Goal: Task Accomplishment & Management: Manage account settings

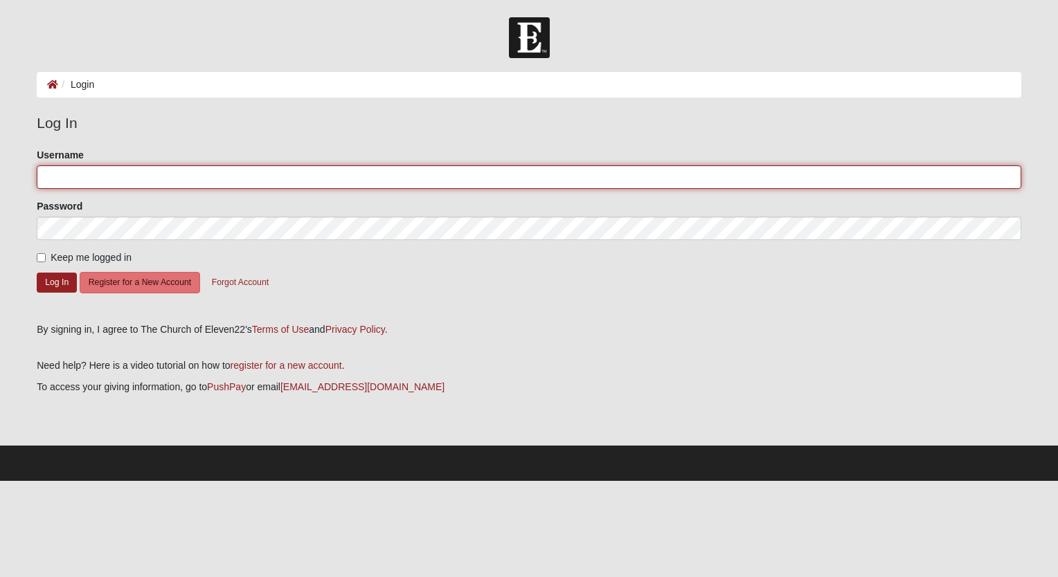
click at [226, 186] on input "Username" at bounding box center [529, 177] width 984 height 24
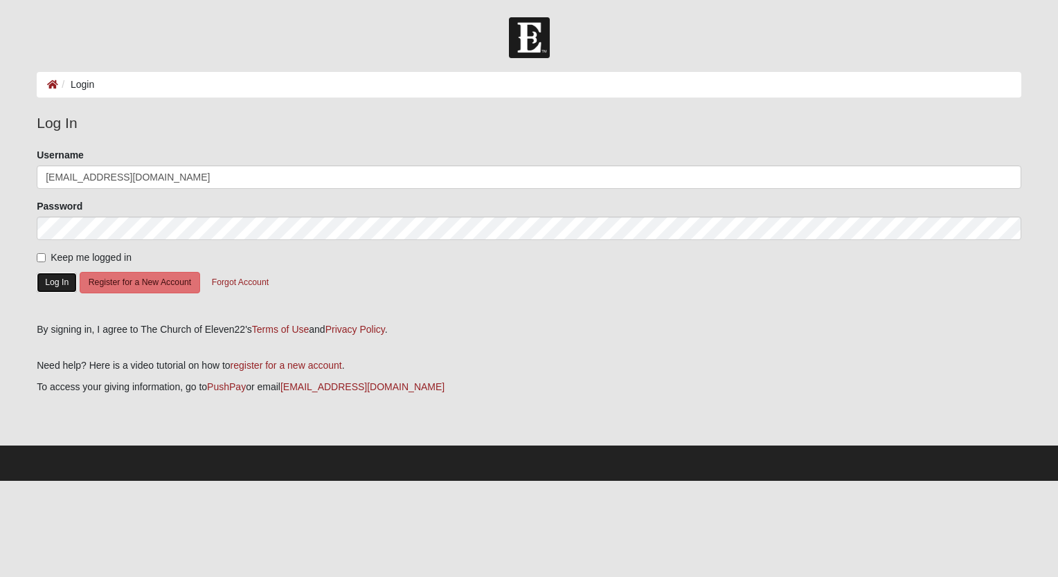
click at [64, 281] on button "Log In" at bounding box center [57, 283] width 40 height 20
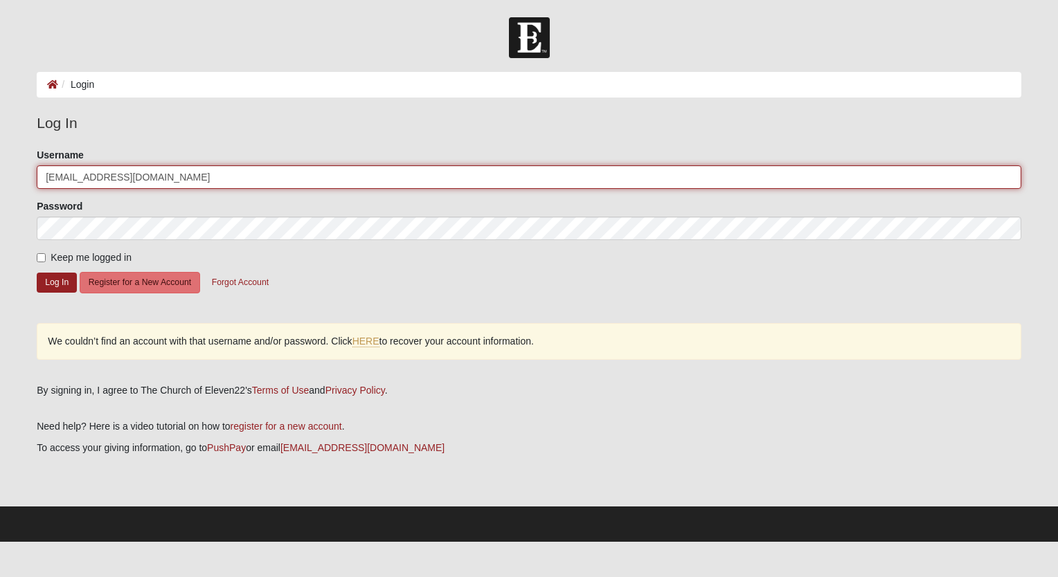
click at [189, 183] on input "[EMAIL_ADDRESS][DOMAIN_NAME]" at bounding box center [529, 177] width 984 height 24
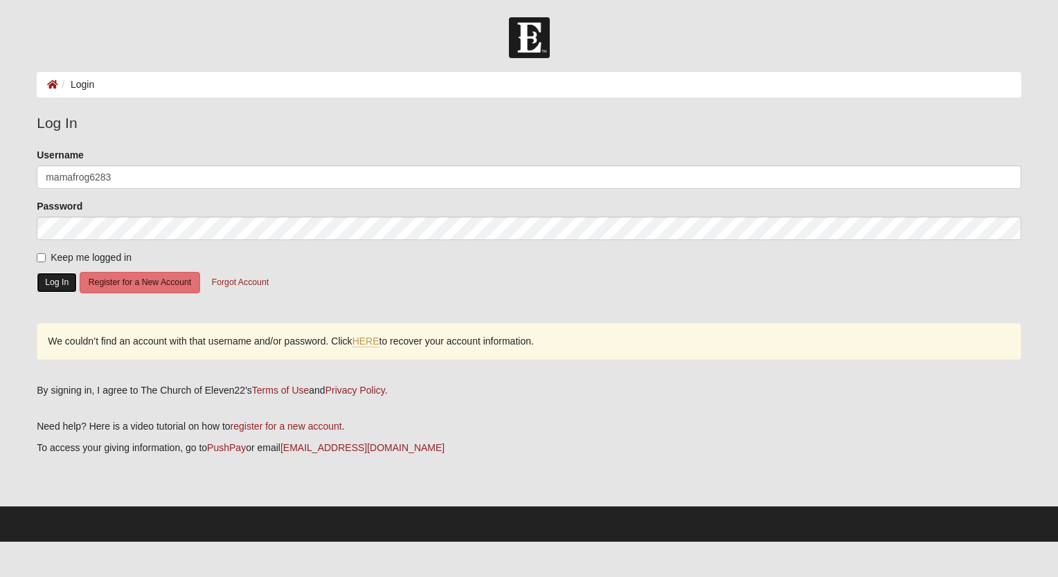
click at [63, 284] on button "Log In" at bounding box center [57, 283] width 40 height 20
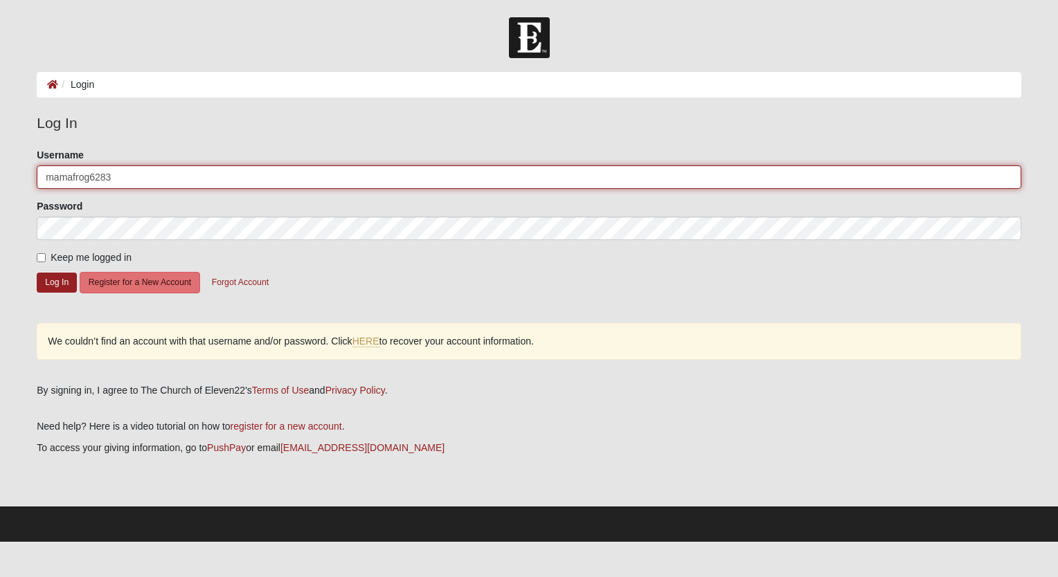
click at [138, 172] on input "mamafrog6283" at bounding box center [529, 177] width 984 height 24
type input "m"
type input "beking100822@gmail.com"
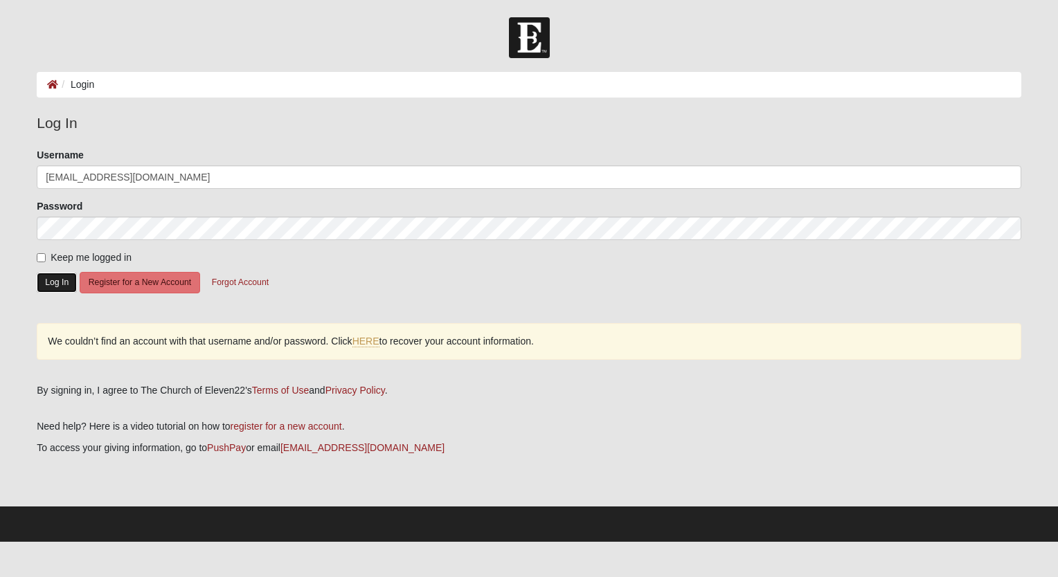
click at [50, 287] on button "Log In" at bounding box center [57, 283] width 40 height 20
click at [239, 287] on button "Forgot Account" at bounding box center [240, 282] width 75 height 21
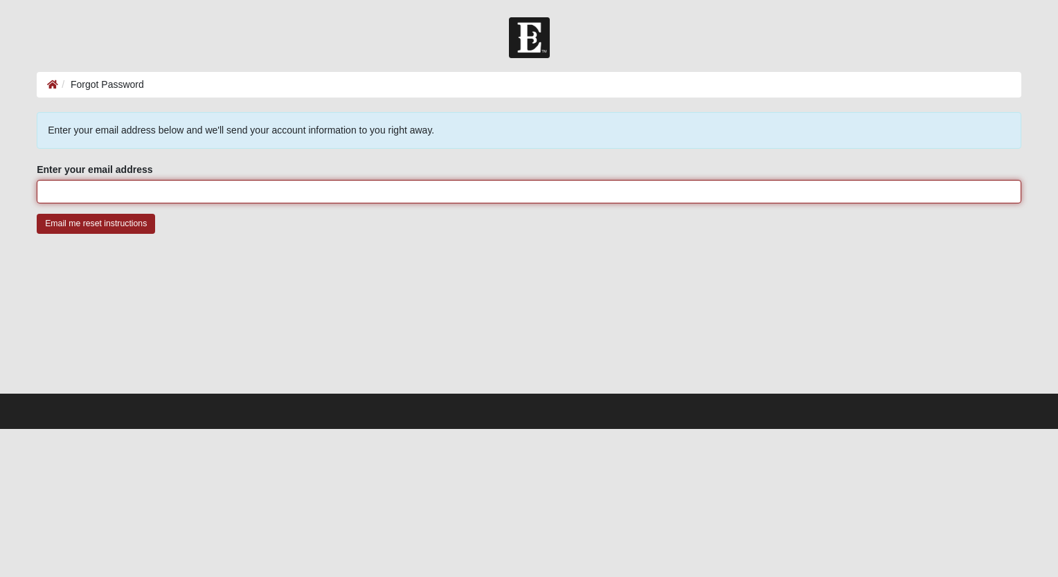
click at [152, 188] on input "Enter your email address" at bounding box center [529, 192] width 984 height 24
type input "[EMAIL_ADDRESS][DOMAIN_NAME]"
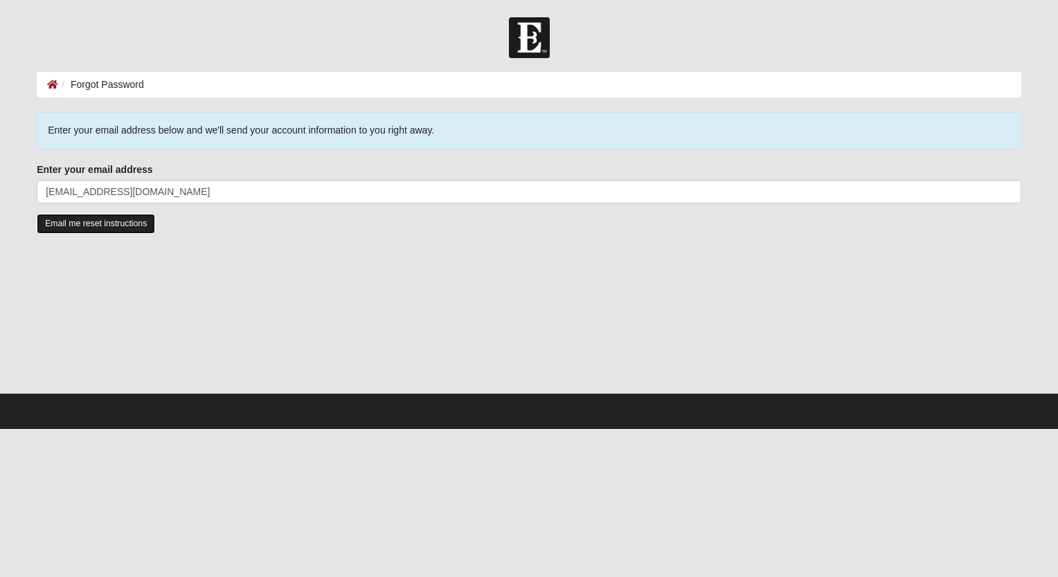
click at [46, 222] on input "Email me reset instructions" at bounding box center [96, 224] width 118 height 20
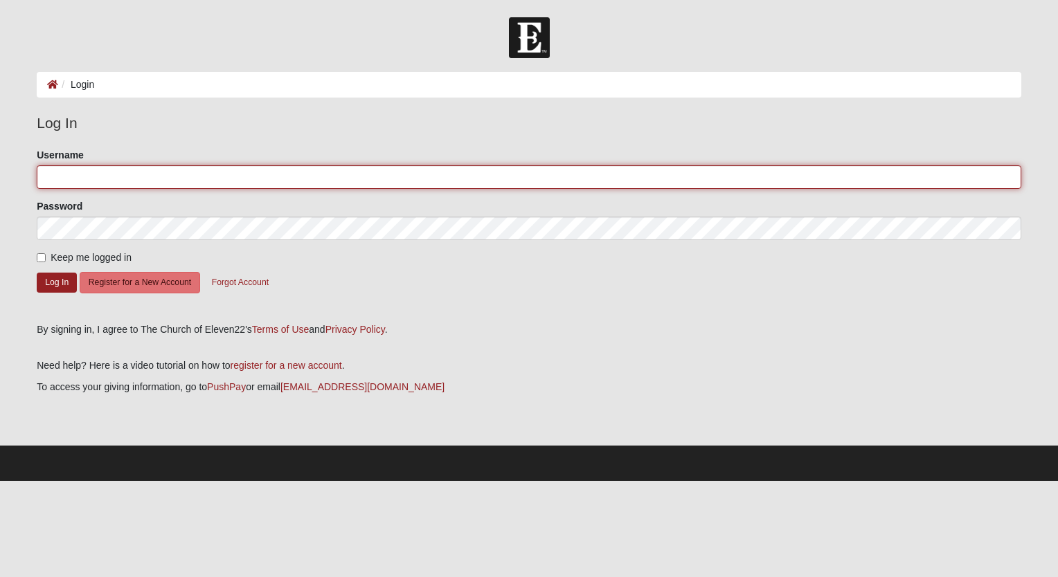
click at [122, 176] on input "Username" at bounding box center [529, 177] width 984 height 24
type input "beking100822@gmail.com"
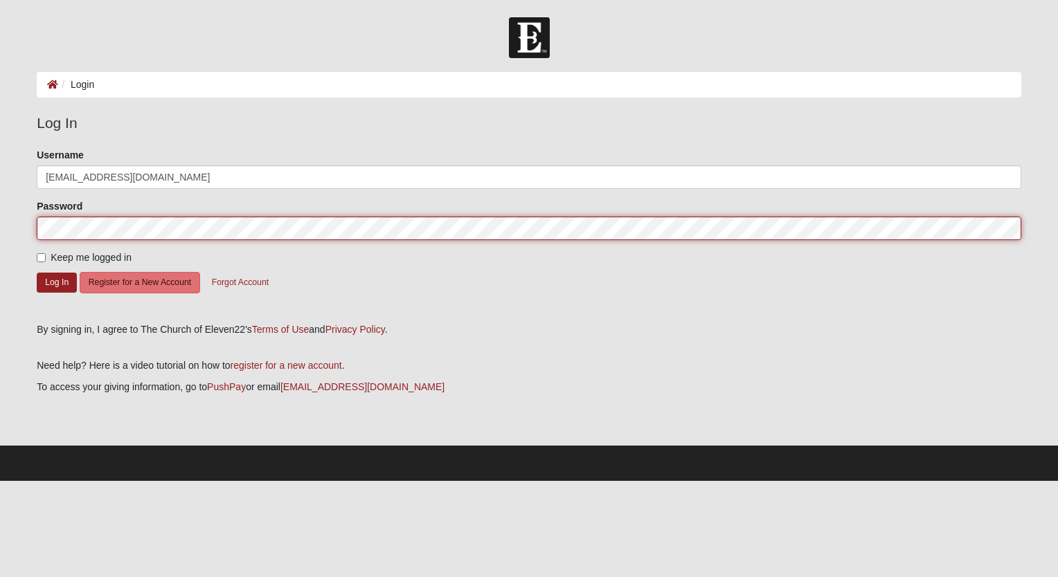
click at [37, 273] on button "Log In" at bounding box center [57, 283] width 40 height 20
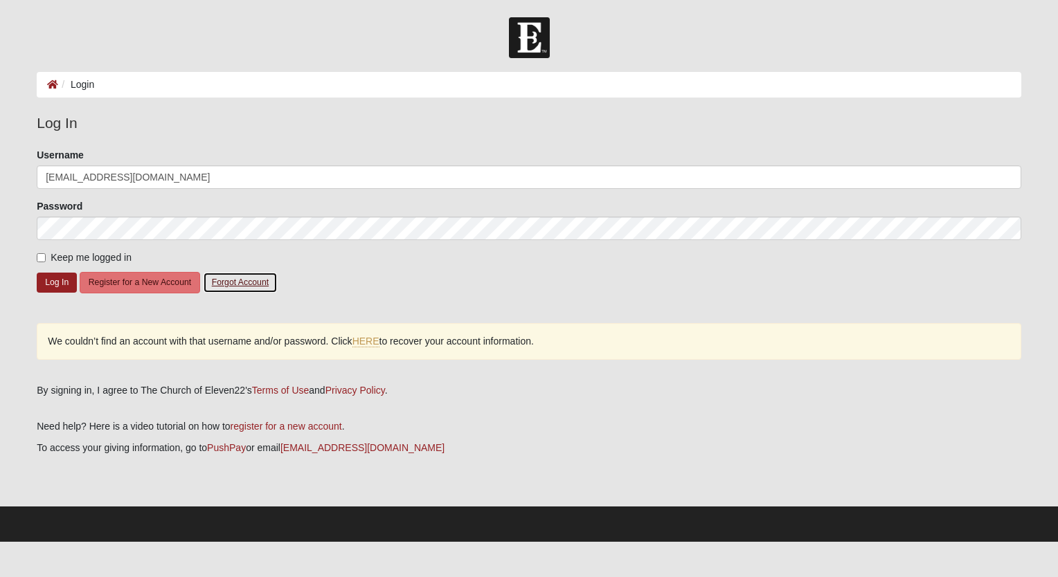
click at [244, 287] on button "Forgot Account" at bounding box center [240, 282] width 75 height 21
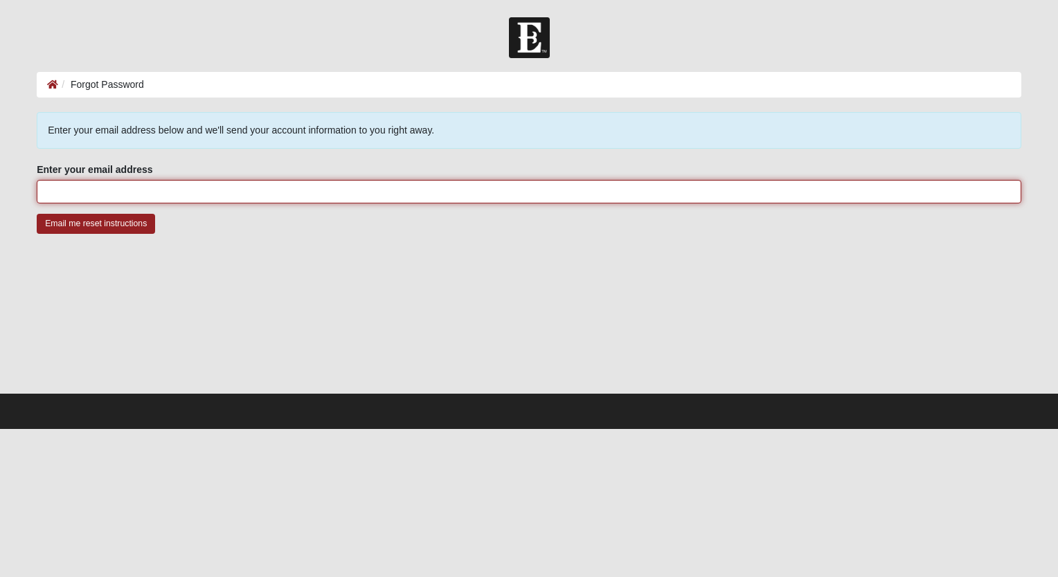
click at [138, 188] on input "Enter your email address" at bounding box center [529, 192] width 984 height 24
type input "[EMAIL_ADDRESS][DOMAIN_NAME]"
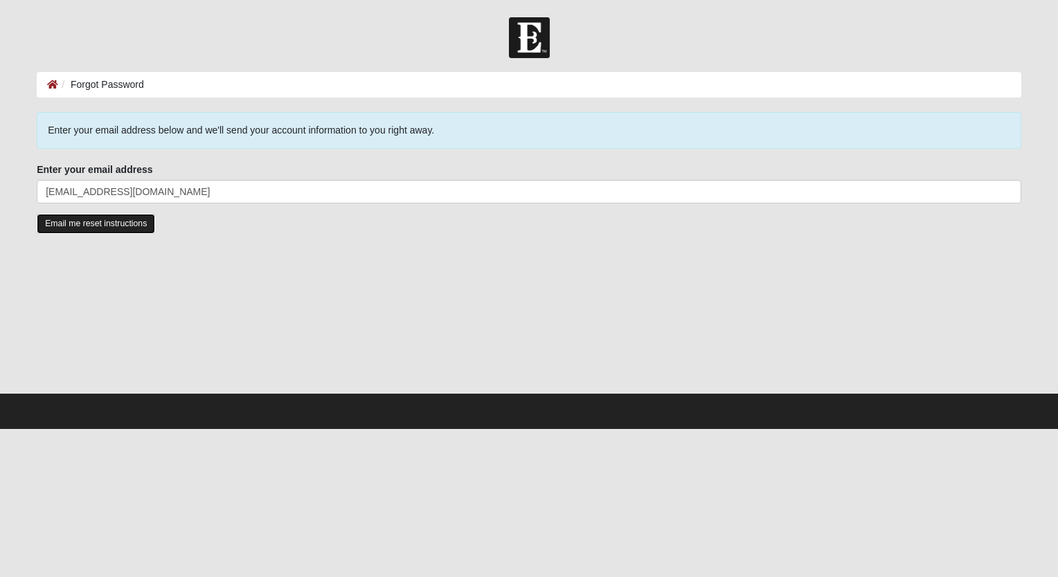
click at [62, 223] on input "Email me reset instructions" at bounding box center [96, 224] width 118 height 20
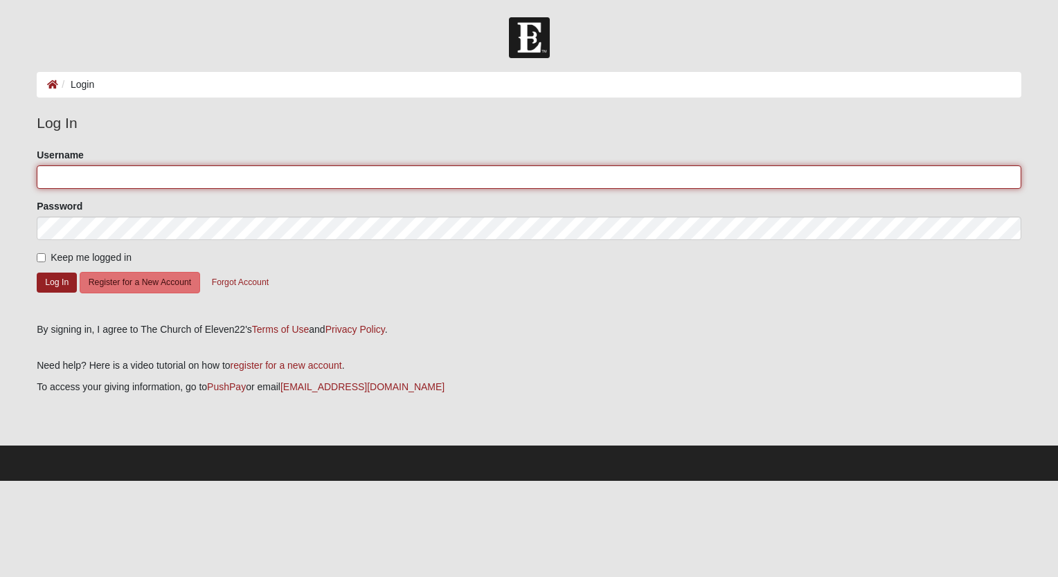
click at [272, 181] on input "Username" at bounding box center [529, 177] width 984 height 24
click at [271, 181] on input "[EMAIL_ADDRESS][DOMAIN_NAME]" at bounding box center [529, 177] width 984 height 24
type input "mamafrog"
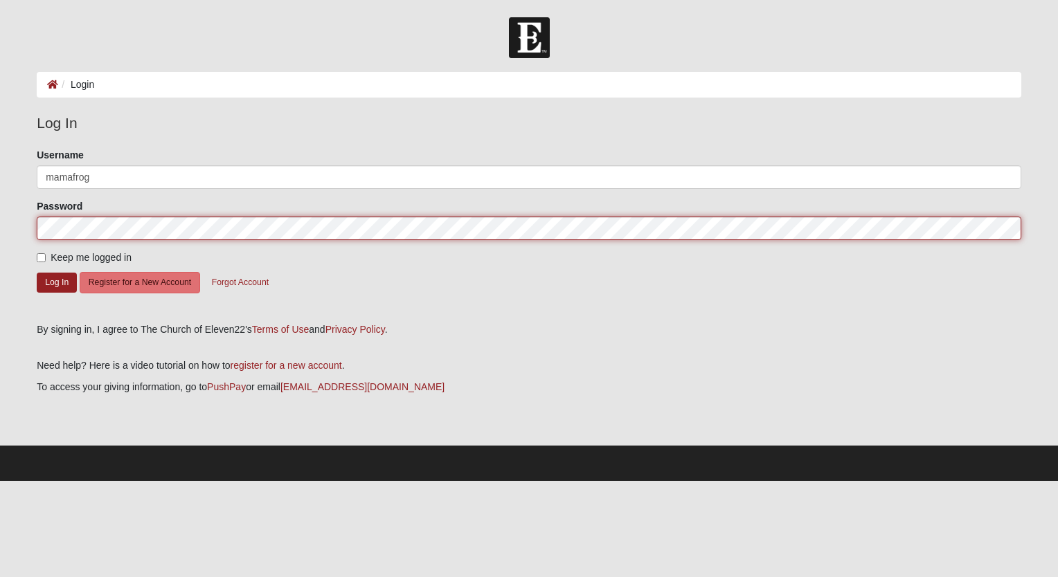
click at [37, 273] on button "Log In" at bounding box center [57, 283] width 40 height 20
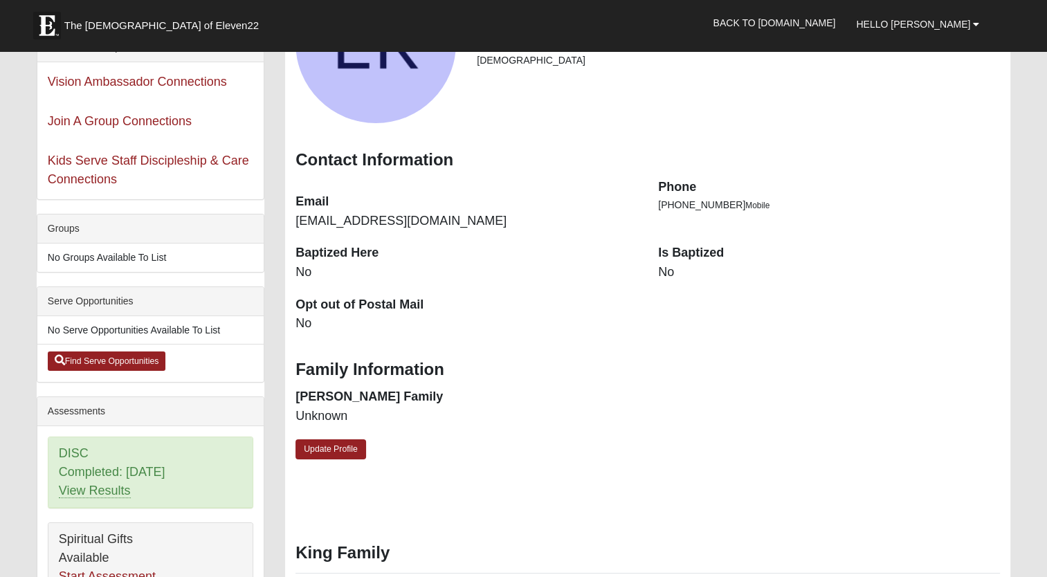
scroll to position [138, 0]
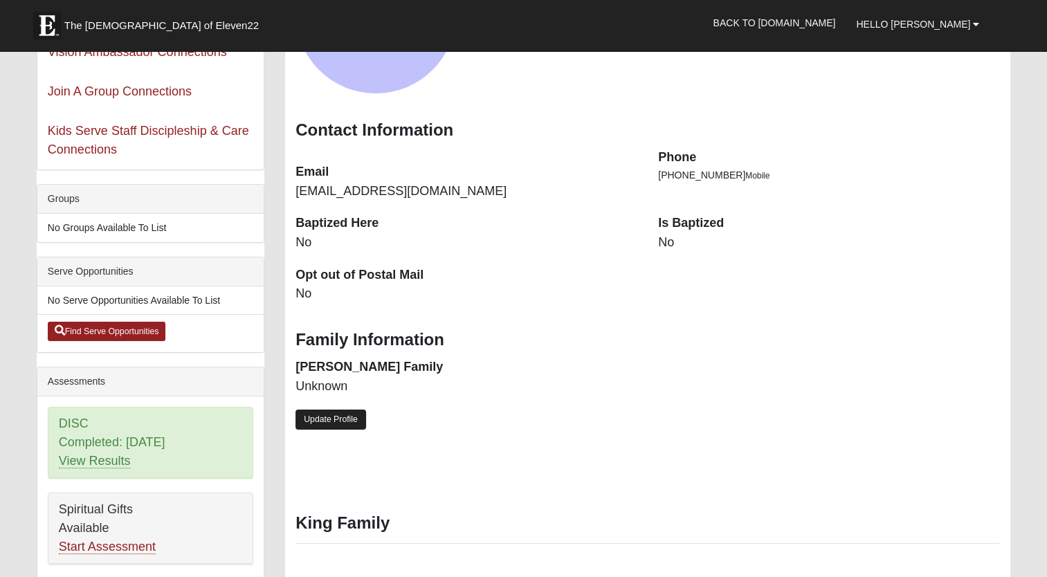
click at [338, 425] on link "Update Profile" at bounding box center [331, 420] width 71 height 20
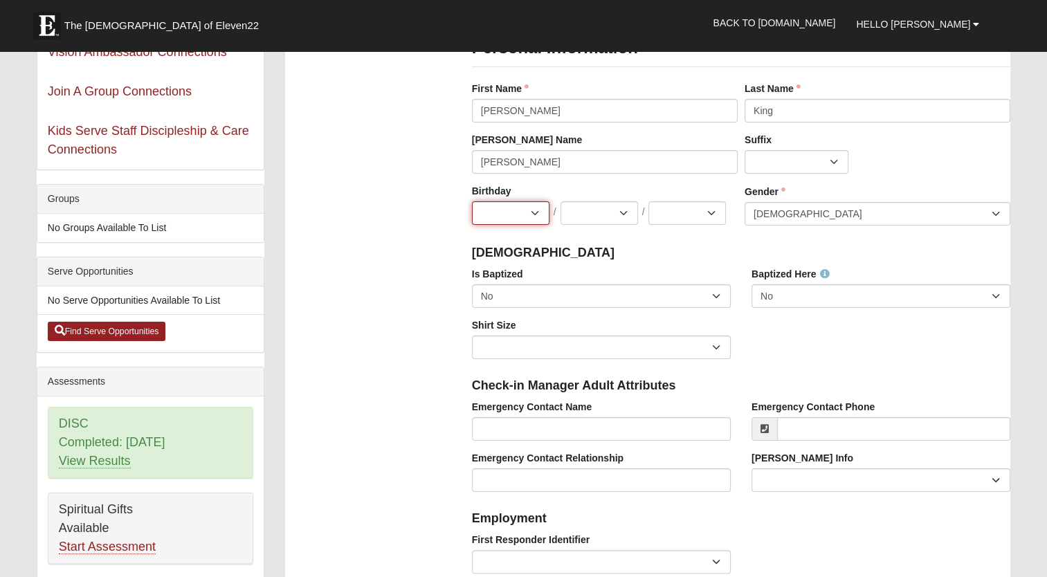
click at [526, 212] on select "Jan Feb Mar Apr May Jun [DATE] Aug Sep Oct Nov Dec" at bounding box center [511, 213] width 78 height 24
select select "6"
click at [472, 201] on select "Jan Feb Mar Apr May Jun [DATE] Aug Sep Oct Nov Dec" at bounding box center [511, 213] width 78 height 24
click at [575, 221] on select "1 2 3 4 5 6 7 8 9 10 11 12 13 14 15 16 17 18 19 20 21 22 23 24 25 26 27 28 29 3…" at bounding box center [600, 213] width 78 height 24
select select "2"
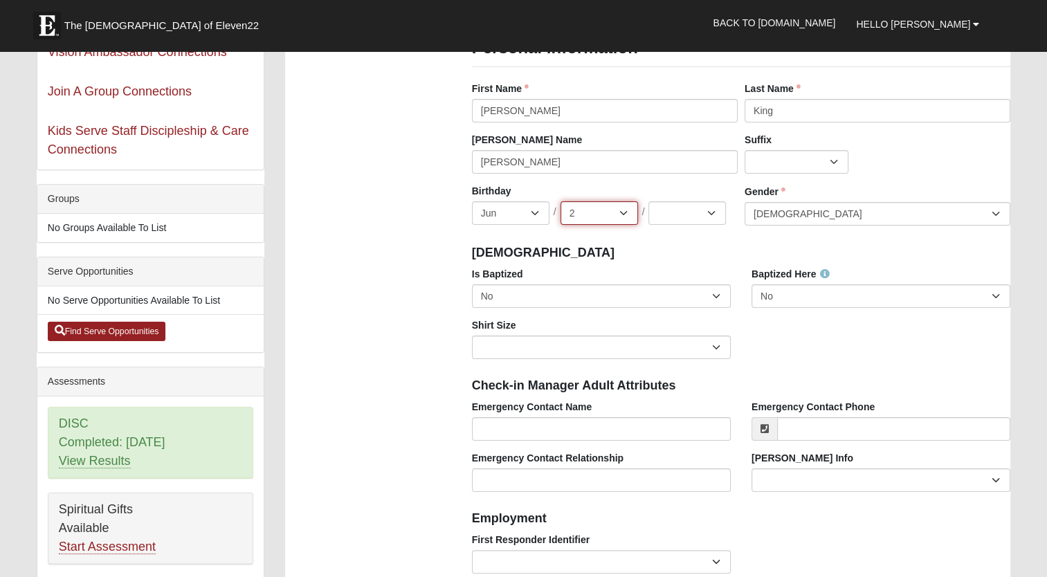
click at [561, 201] on select "1 2 3 4 5 6 7 8 9 10 11 12 13 14 15 16 17 18 19 20 21 22 23 24 25 26 27 28 29 3…" at bounding box center [600, 213] width 78 height 24
click at [654, 215] on select "2025 2024 2023 2022 2021 2020 2019 2018 2017 2016 2015 2014 2013 2012 2011 2010…" at bounding box center [688, 213] width 78 height 24
select select "1983"
click at [649, 201] on select "2025 2024 2023 2022 2021 2020 2019 2018 2017 2016 2015 2014 2013 2012 2011 2010…" at bounding box center [688, 213] width 78 height 24
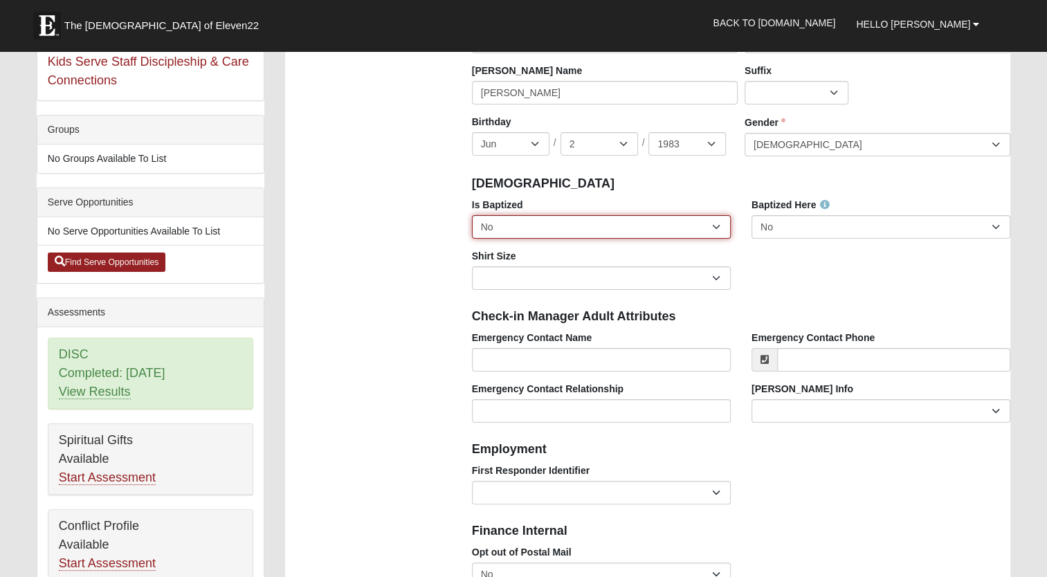
click at [658, 237] on select "No Yes" at bounding box center [601, 227] width 259 height 24
click at [472, 215] on select "No Yes" at bounding box center [601, 227] width 259 height 24
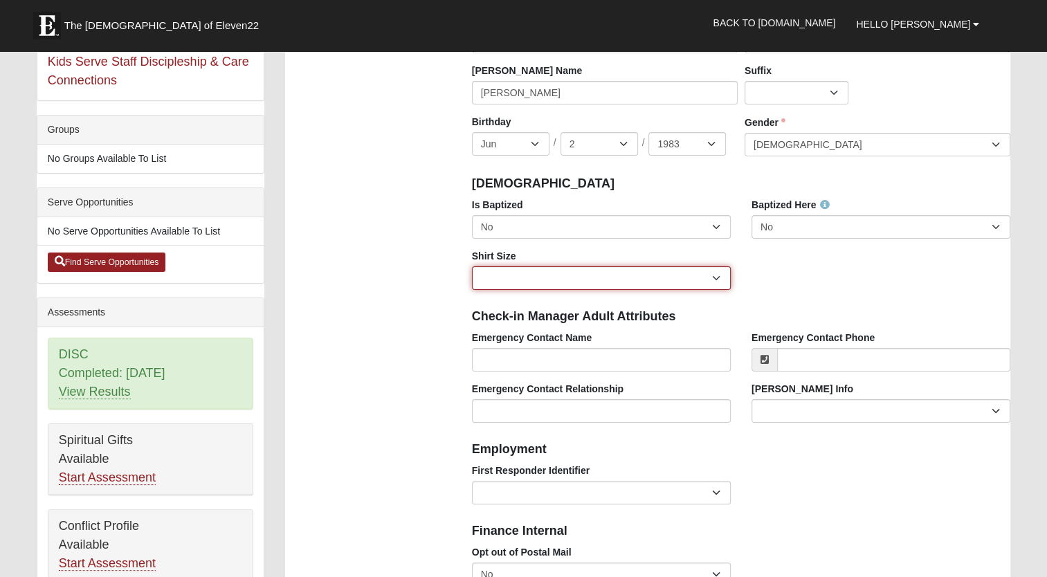
drag, startPoint x: 629, startPoint y: 267, endPoint x: 622, endPoint y: 246, distance: 22.8
click at [629, 267] on select "Adult Small Adult Medium Adult Large Adult XL Adult XXL Adult 3XL Adult 4XL You…" at bounding box center [601, 278] width 259 height 24
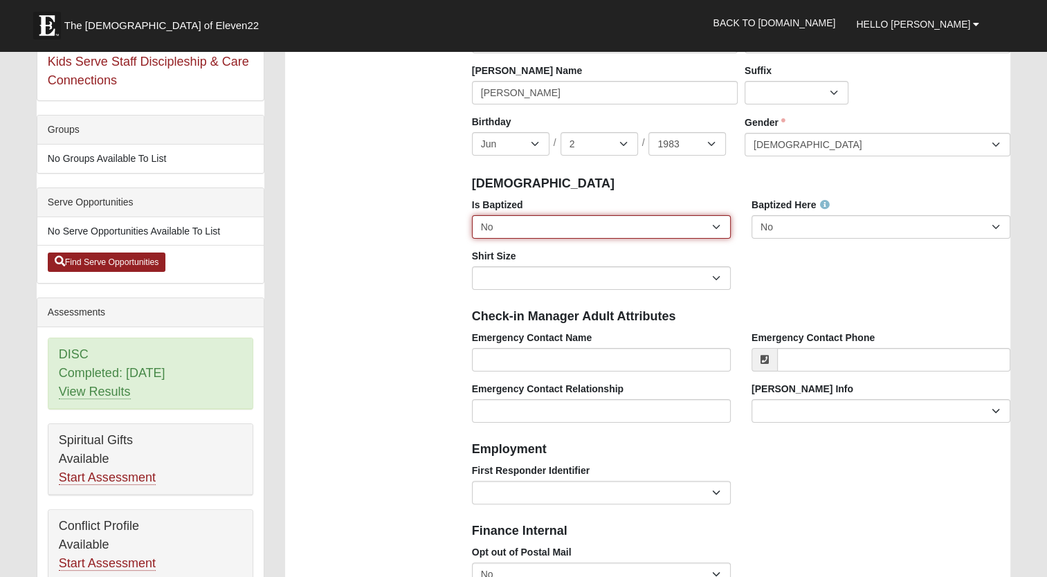
click at [613, 228] on select "No Yes" at bounding box center [601, 227] width 259 height 24
click at [589, 223] on select "No Yes" at bounding box center [601, 227] width 259 height 24
select select "True"
click at [472, 215] on select "No Yes" at bounding box center [601, 227] width 259 height 24
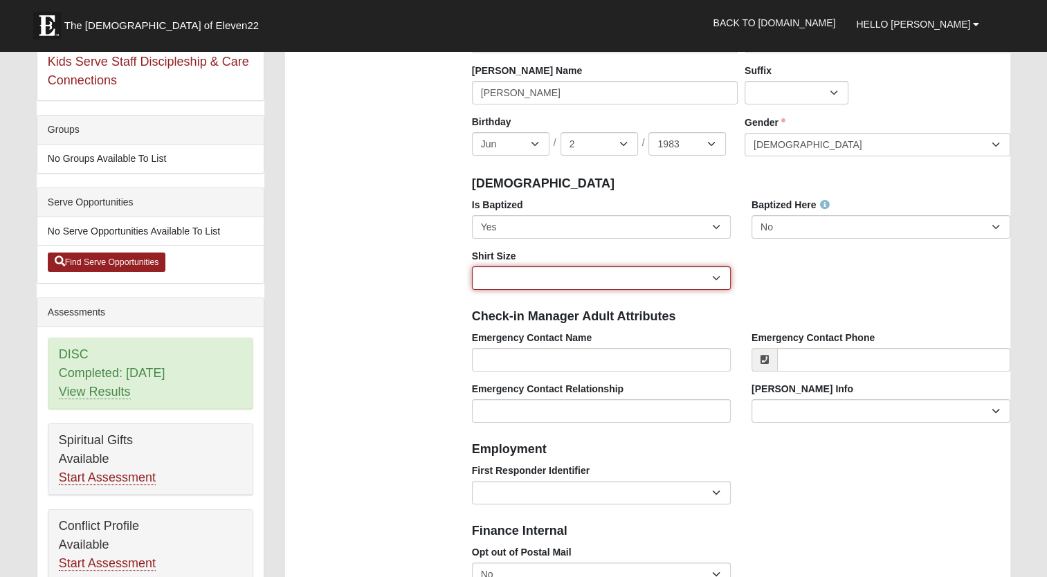
click at [562, 279] on select "Adult Small Adult Medium Adult Large Adult XL Adult XXL Adult 3XL Adult 4XL You…" at bounding box center [601, 278] width 259 height 24
select select "Adult Medium"
click at [472, 266] on select "Adult Small Adult Medium Adult Large Adult XL Adult XXL Adult 3XL Adult 4XL You…" at bounding box center [601, 278] width 259 height 24
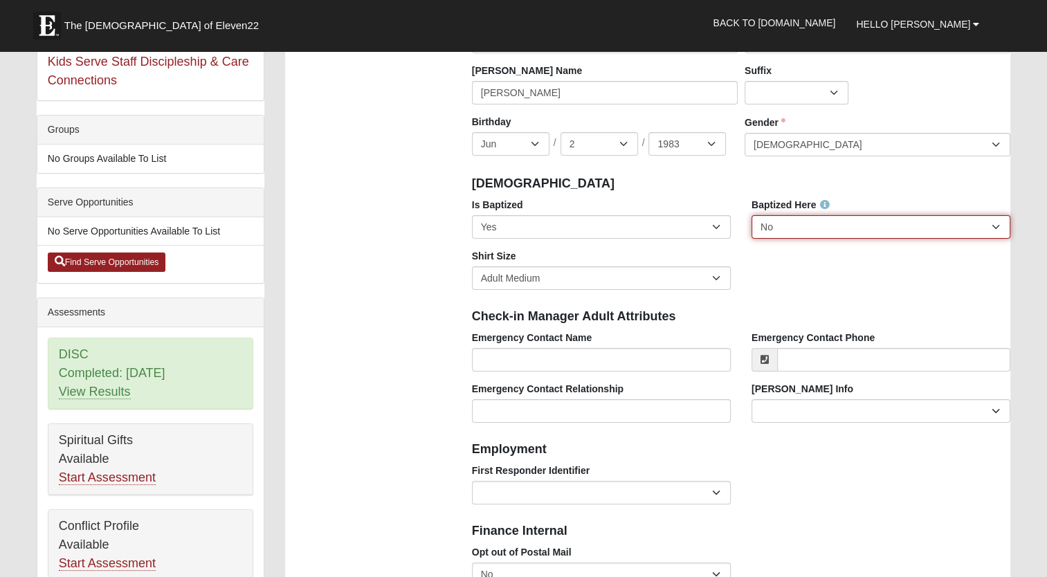
click at [785, 224] on select "No Yes" at bounding box center [881, 227] width 259 height 24
click at [739, 252] on div "Shirt Size Adult Small Adult Medium Adult Large Adult XL Adult XXL Adult 3XL Ad…" at bounding box center [602, 274] width 280 height 51
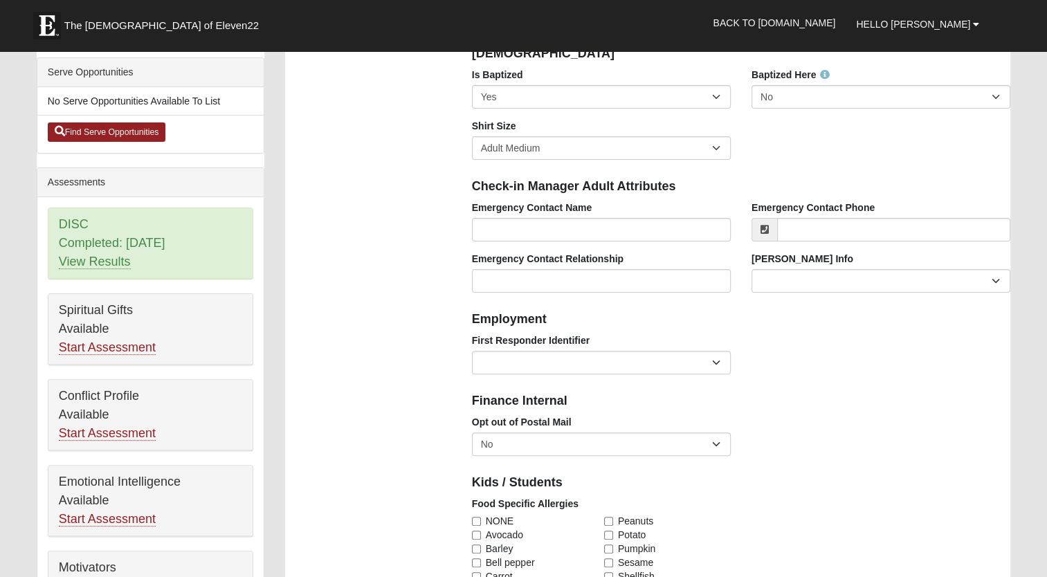
scroll to position [346, 0]
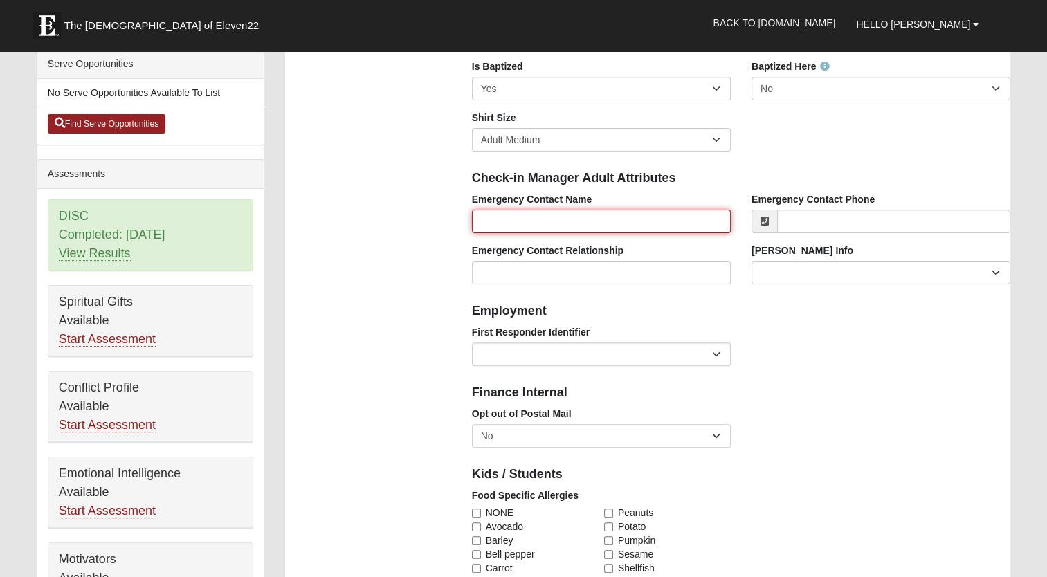
click at [631, 214] on input "Emergency Contact Name" at bounding box center [601, 222] width 259 height 24
type input "[PERSON_NAME]"
type input "9047556782"
type input "32222"
type input "[PHONE_NUMBER]"
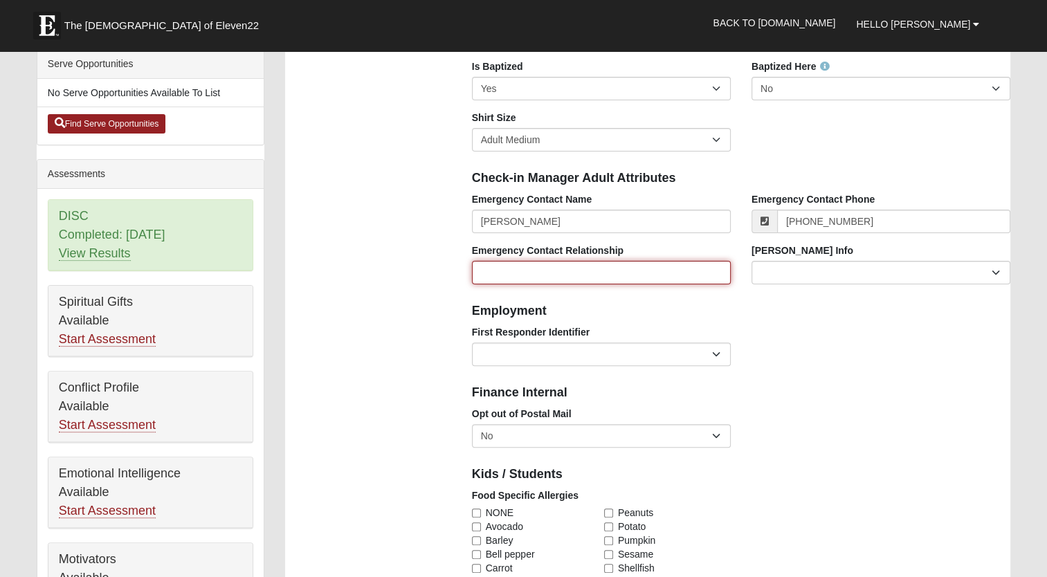
click at [588, 273] on input "Emergency Contact Relationship" at bounding box center [601, 273] width 259 height 24
type input "husband"
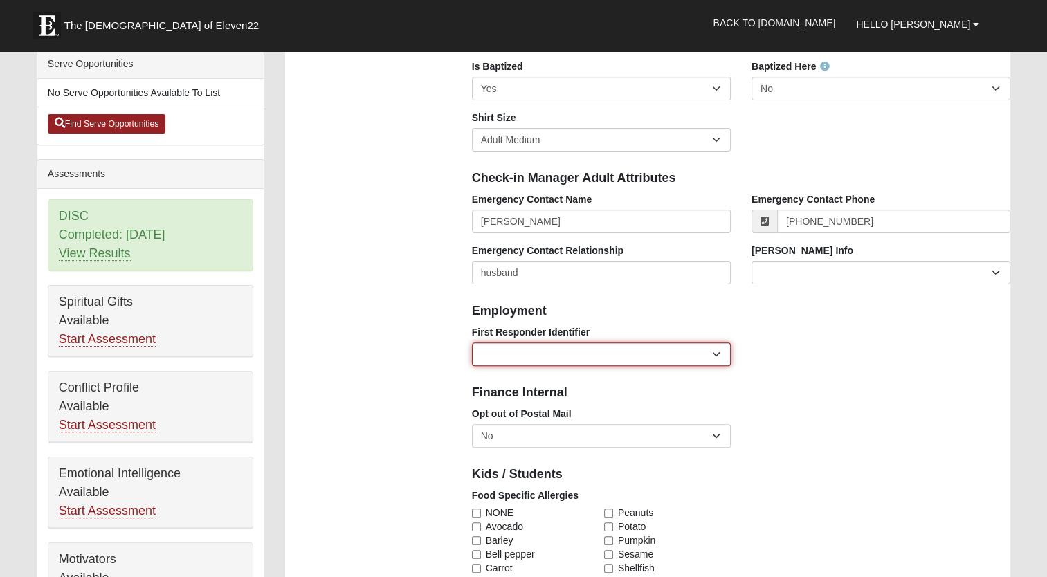
click at [579, 348] on select "EMT | Paramedic | Medical Firefighter | Fire Department Police Officer | Sherif…" at bounding box center [601, 355] width 259 height 24
click at [806, 325] on div "First Responder Identifier EMT | Paramedic | Medical Firefighter | Fire Departm…" at bounding box center [742, 350] width 560 height 51
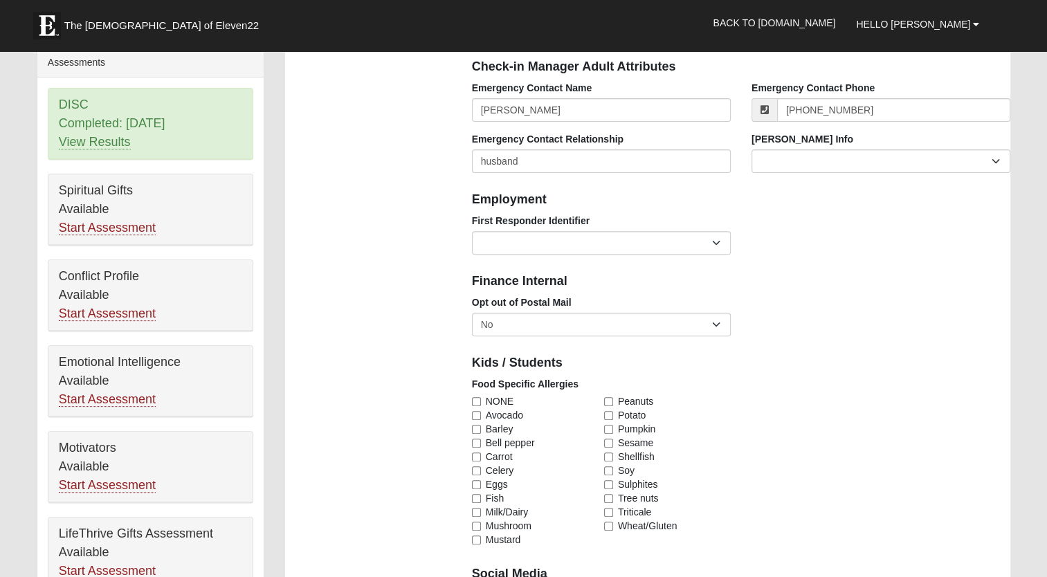
scroll to position [485, 0]
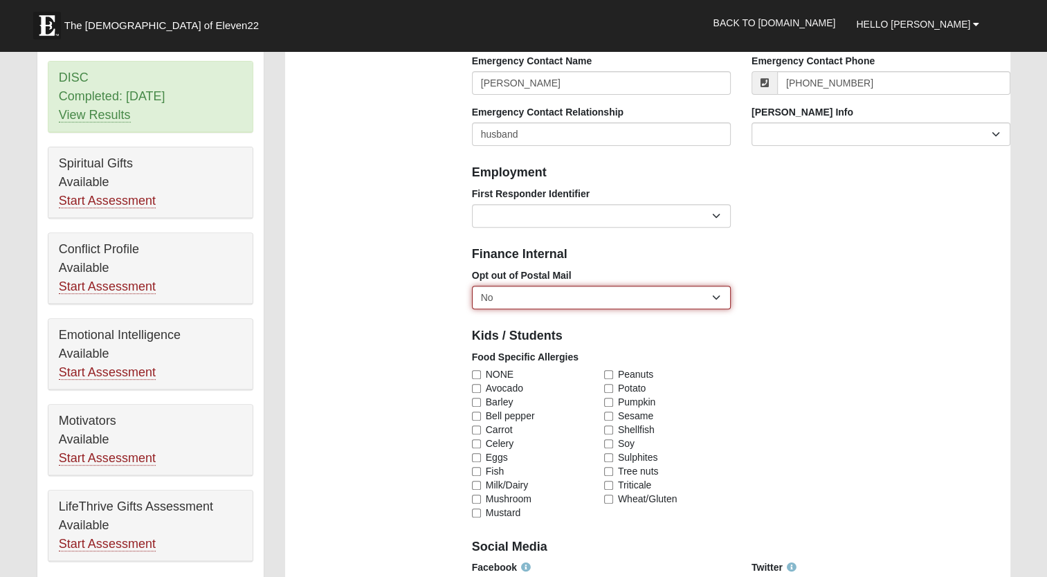
click at [673, 295] on select "No Yes" at bounding box center [601, 298] width 259 height 24
click at [768, 294] on div "Opt out of Postal Mail No Yes" at bounding box center [742, 294] width 560 height 51
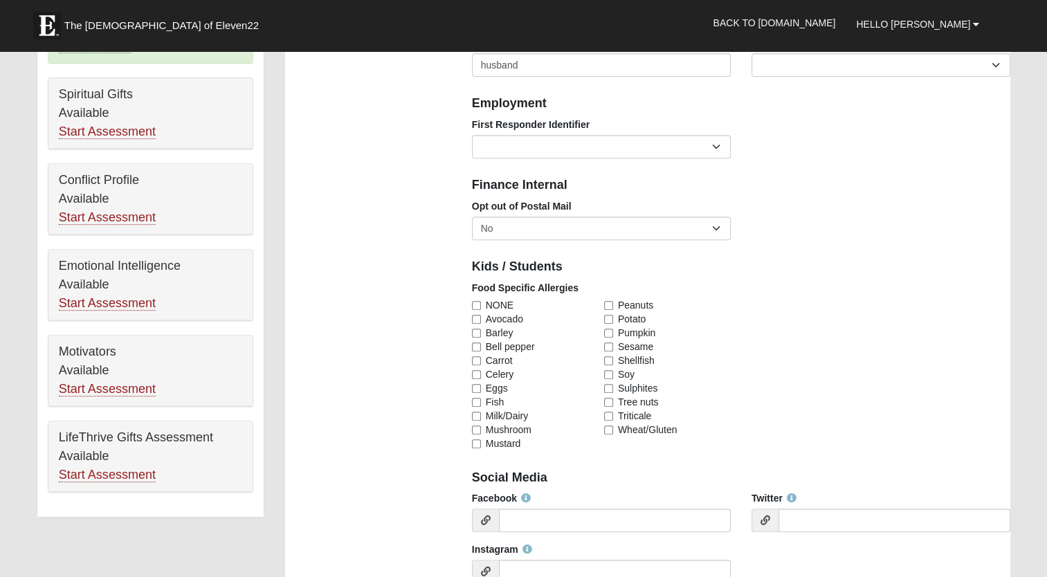
scroll to position [623, 0]
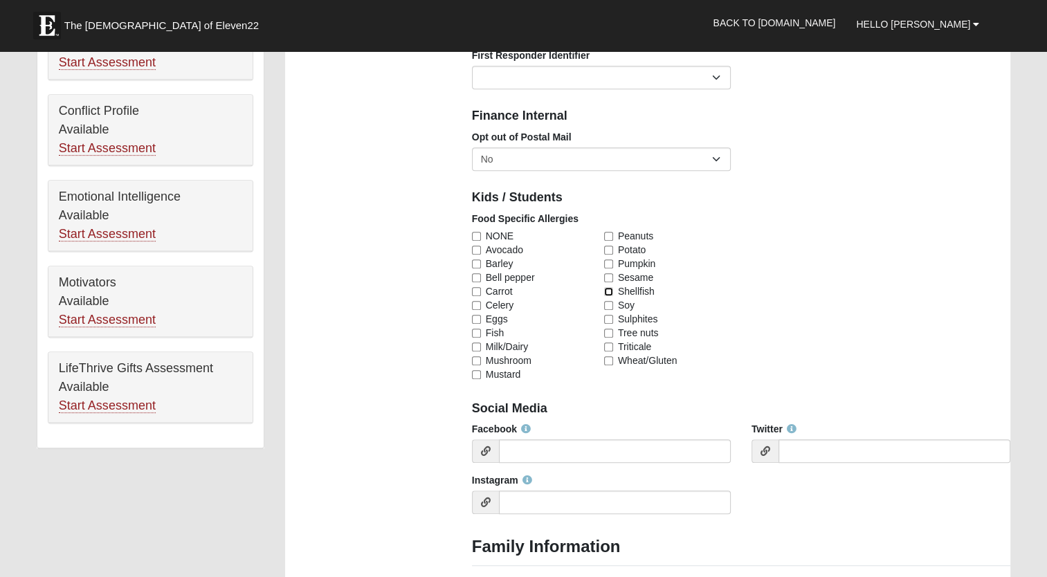
click at [613, 293] on input "Shellfish" at bounding box center [608, 291] width 9 height 9
checkbox input "true"
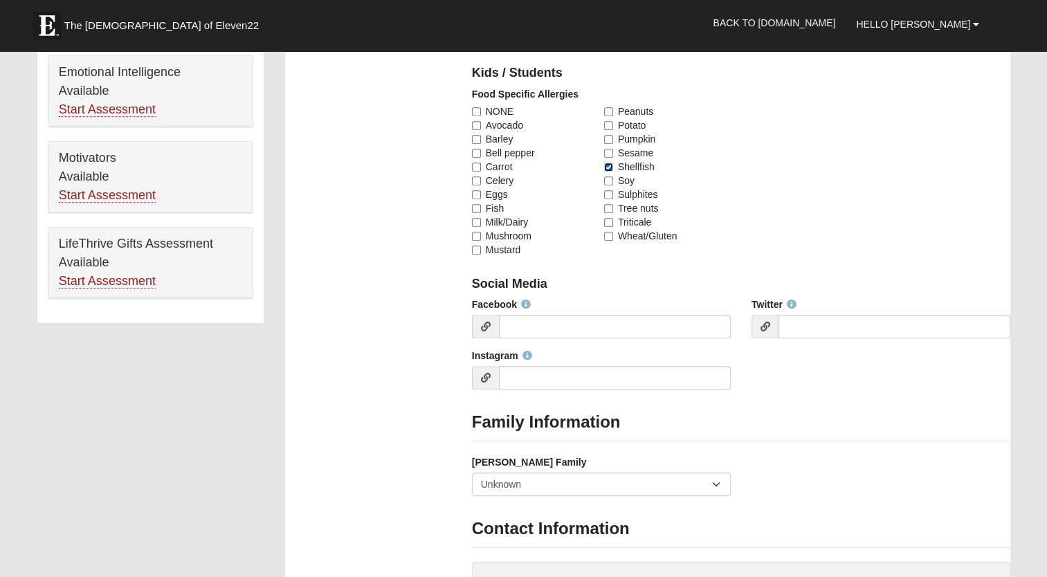
scroll to position [831, 0]
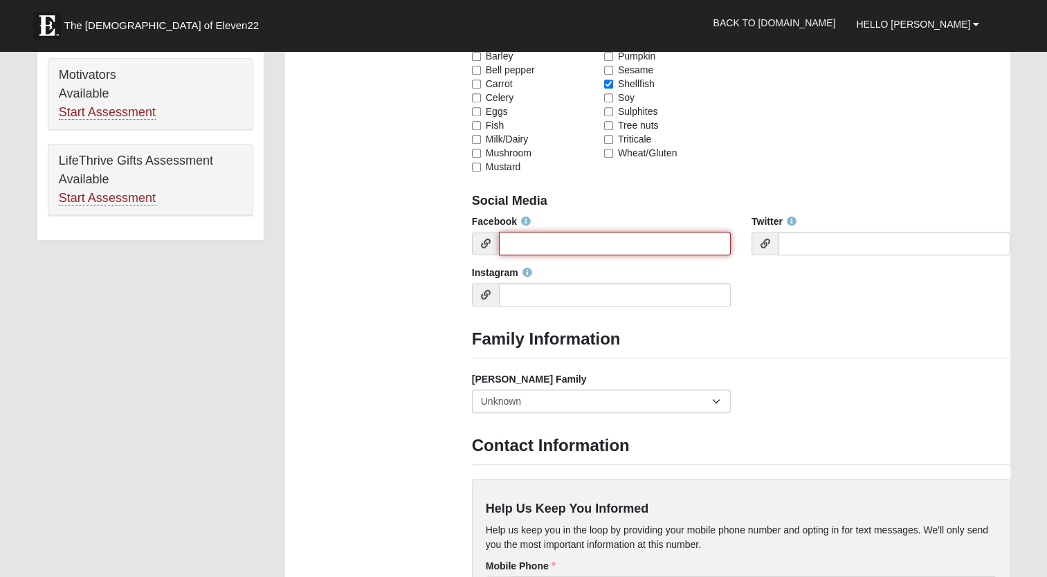
click at [593, 243] on input "Facebook" at bounding box center [615, 244] width 232 height 24
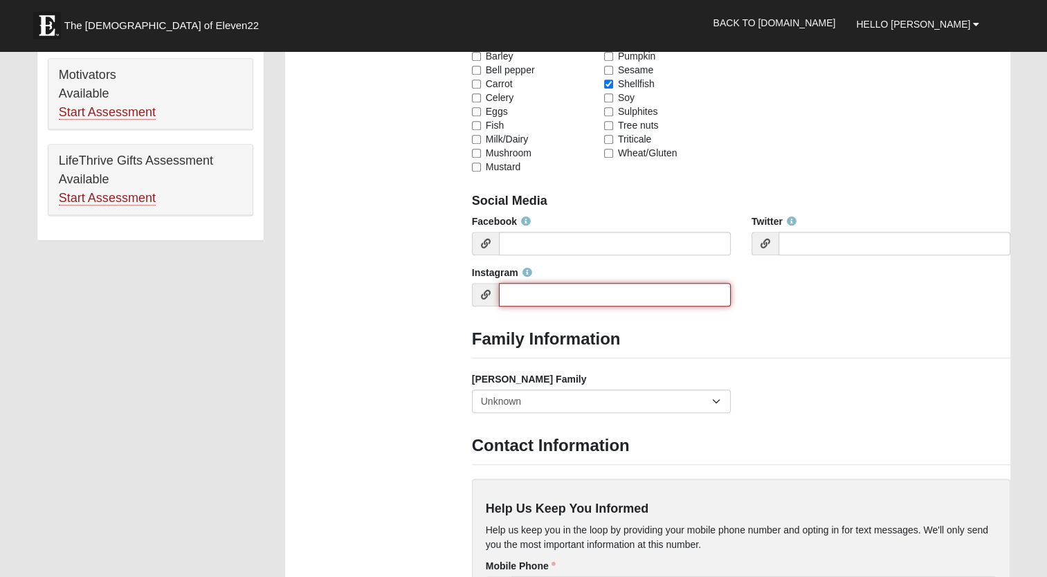
click at [560, 302] on input "Instagram" at bounding box center [615, 295] width 232 height 24
type input "erin_michelle6283"
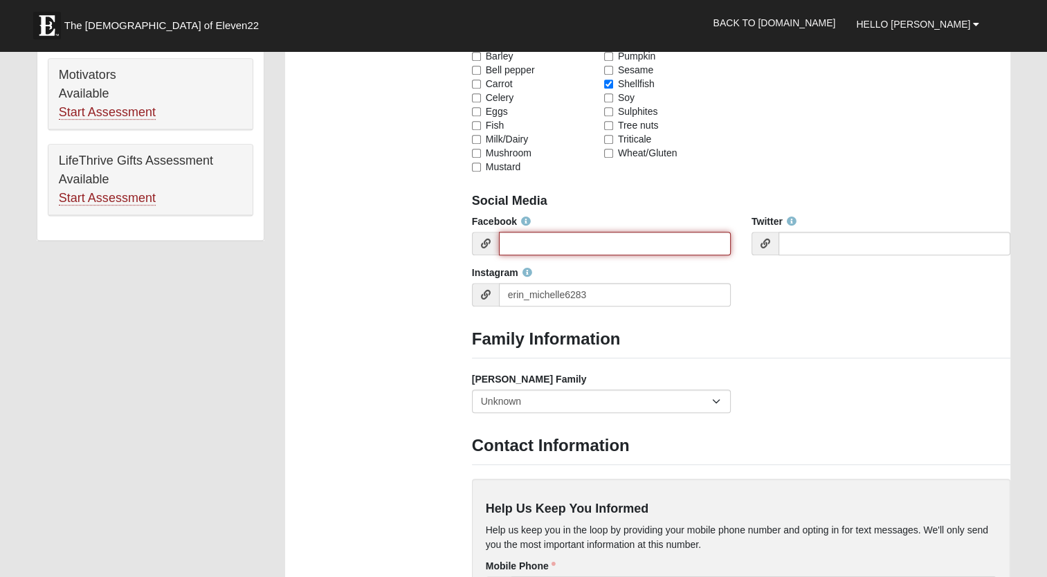
click at [532, 242] on input "Facebook" at bounding box center [615, 244] width 232 height 24
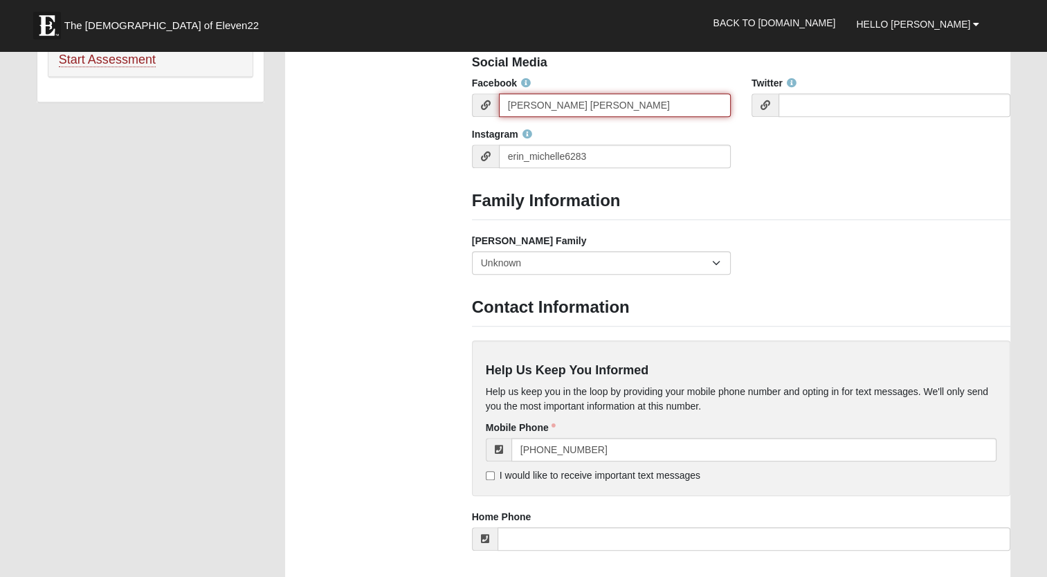
type input "[PERSON_NAME] [PERSON_NAME]"
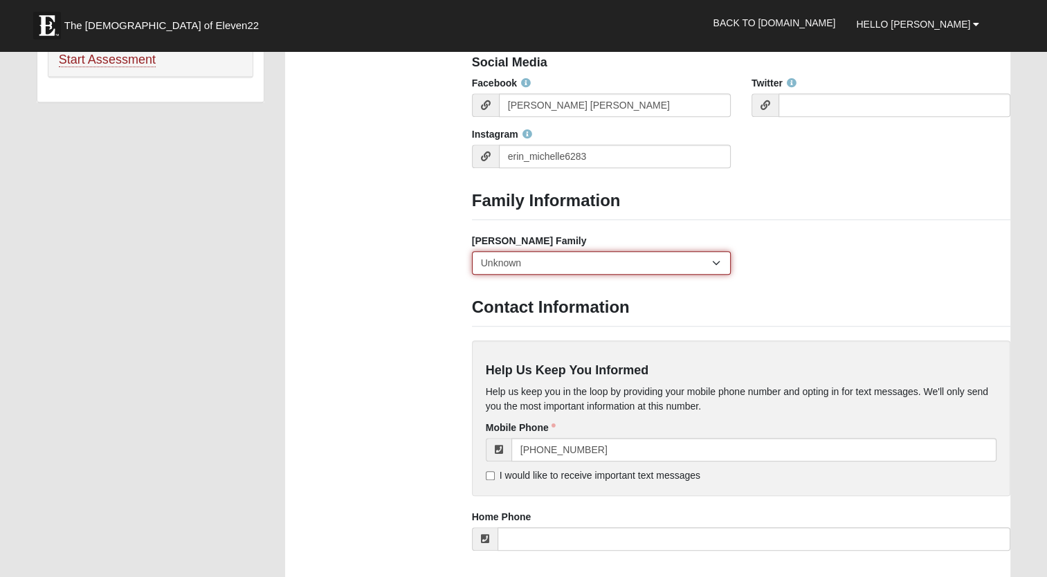
click at [498, 265] on select "Yes, we are a current [PERSON_NAME] family No, we are a former [PERSON_NAME] fa…" at bounding box center [601, 263] width 259 height 24
select select "2891"
click at [472, 251] on select "Yes, we are a current [PERSON_NAME] family No, we are a former [PERSON_NAME] fa…" at bounding box center [601, 263] width 259 height 24
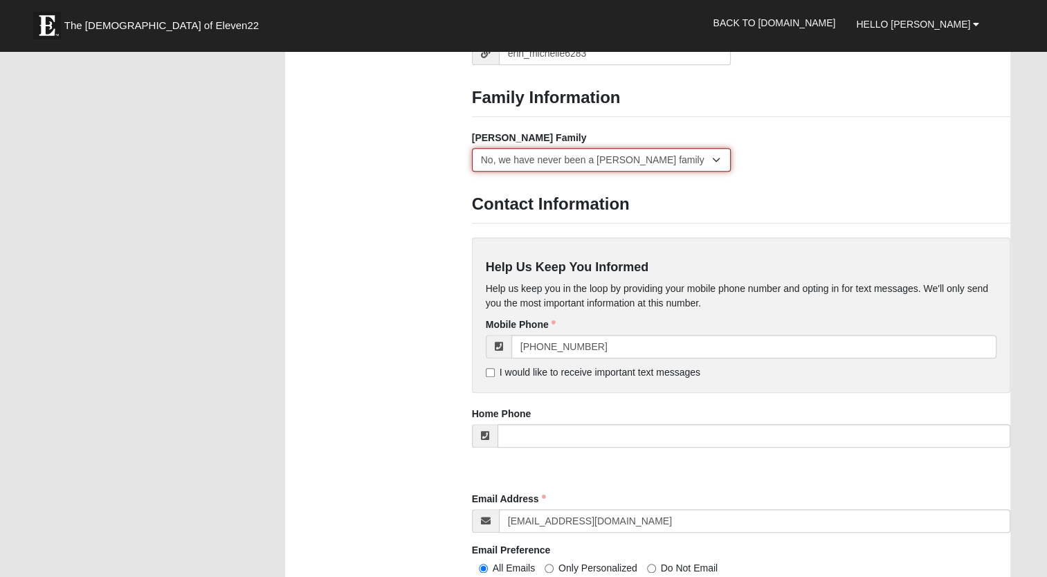
scroll to position [1107, 0]
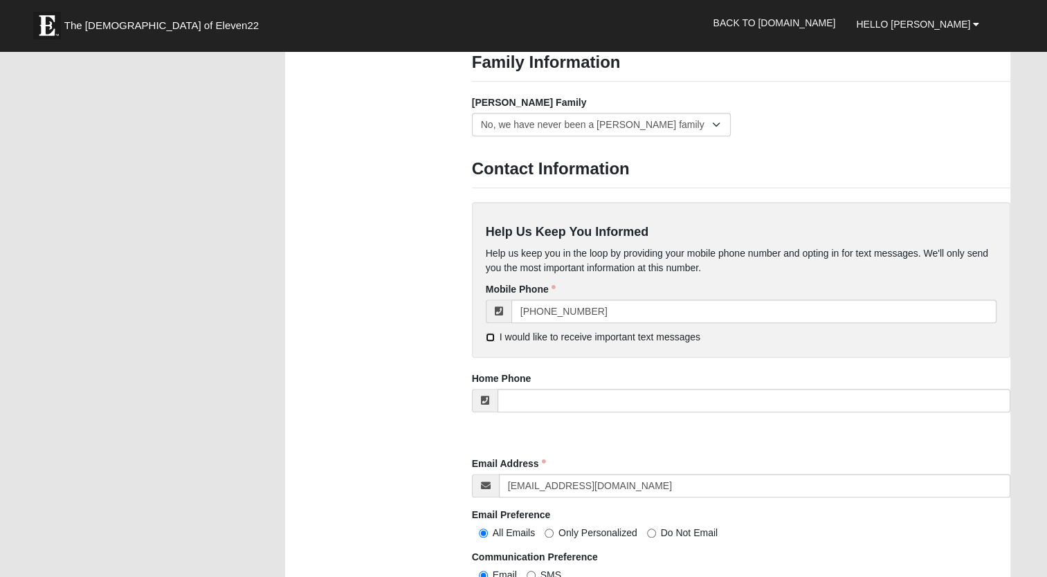
click at [489, 334] on input "I would like to receive important text messages" at bounding box center [490, 337] width 9 height 9
checkbox input "true"
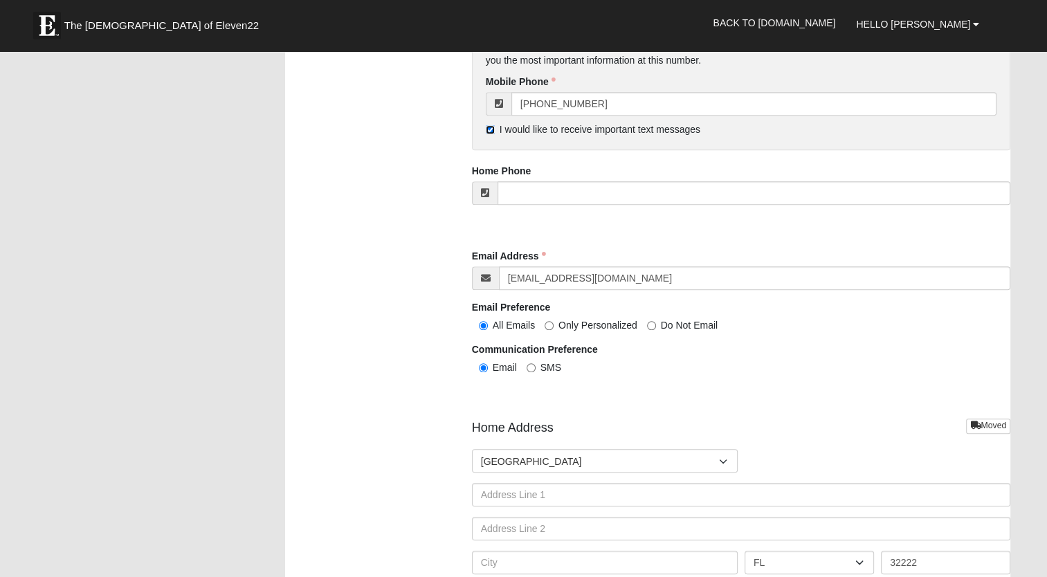
scroll to position [1454, 0]
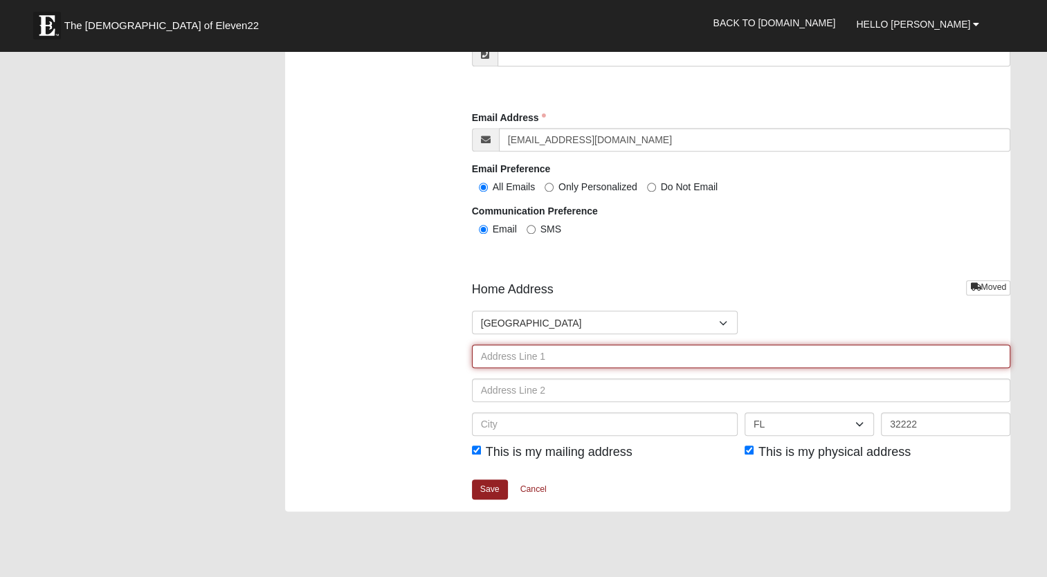
click at [506, 354] on input "text" at bounding box center [741, 357] width 539 height 24
type input "[STREET_ADDRESS]"
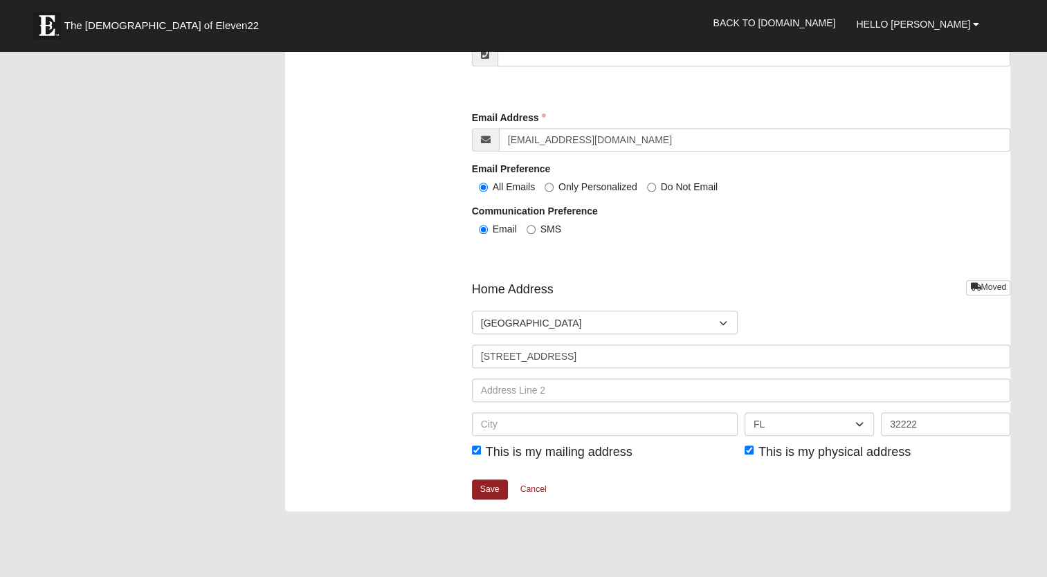
type input "[STREET_ADDRESS]"
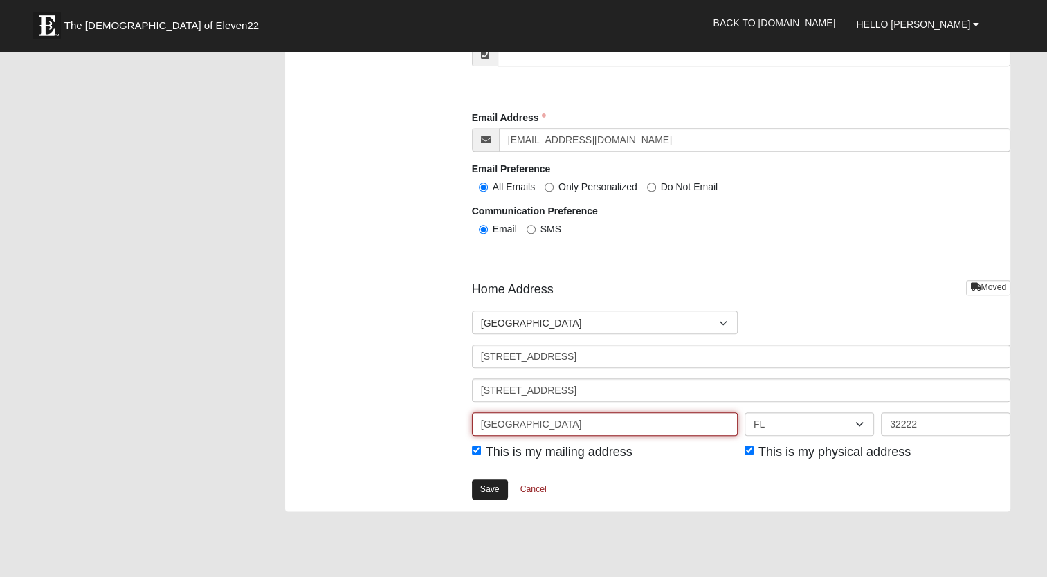
type input "[GEOGRAPHIC_DATA]"
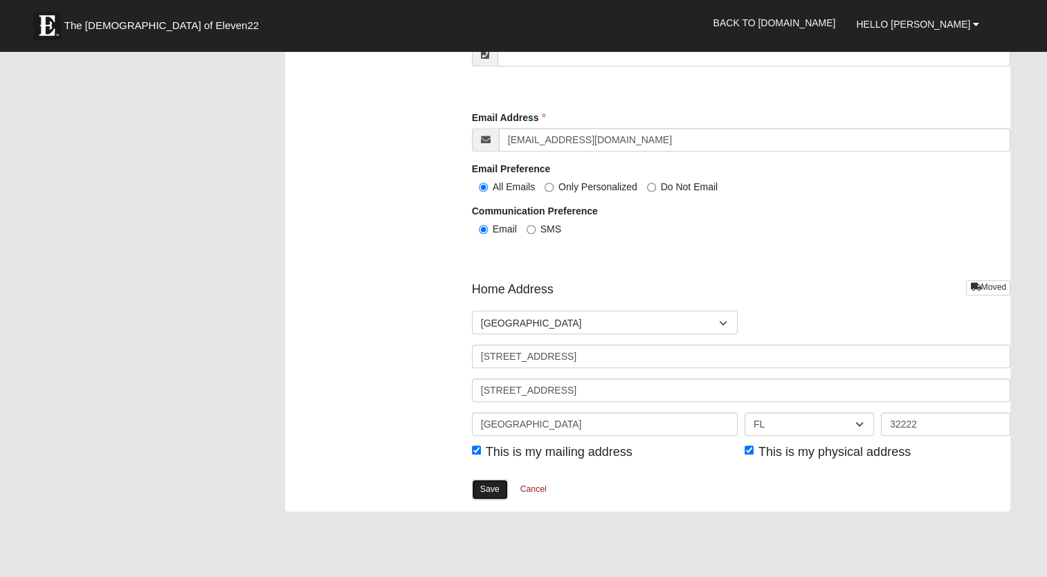
click at [485, 485] on link "Save" at bounding box center [490, 490] width 36 height 20
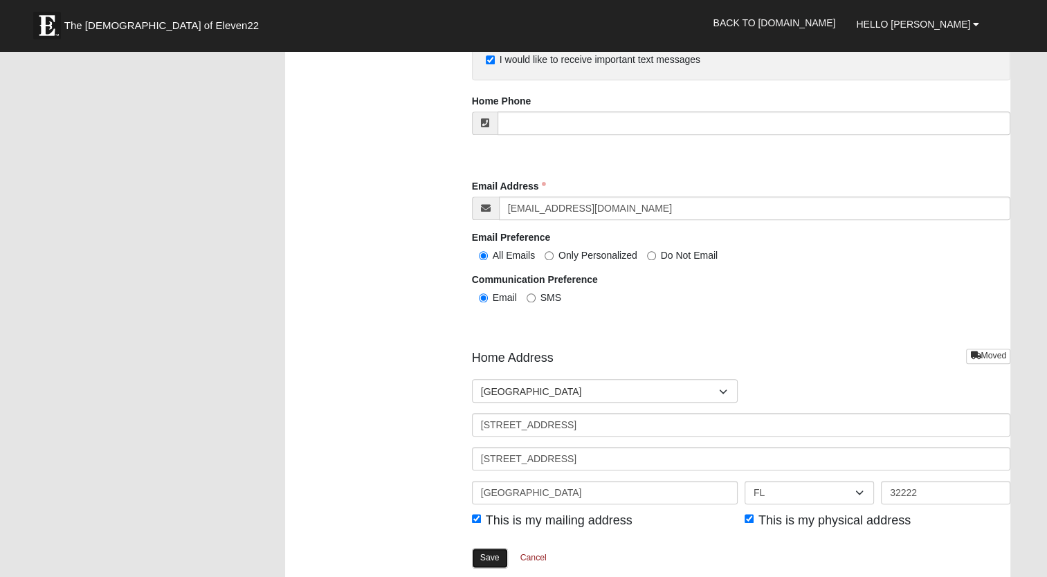
scroll to position [0, 0]
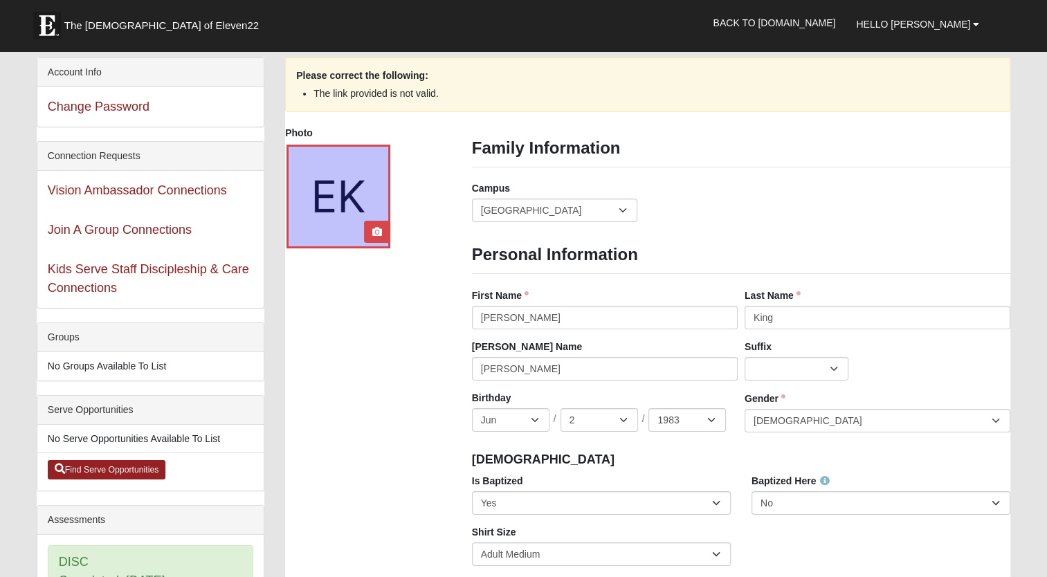
click at [341, 203] on div at bounding box center [339, 197] width 104 height 104
click at [380, 234] on icon at bounding box center [377, 232] width 10 height 10
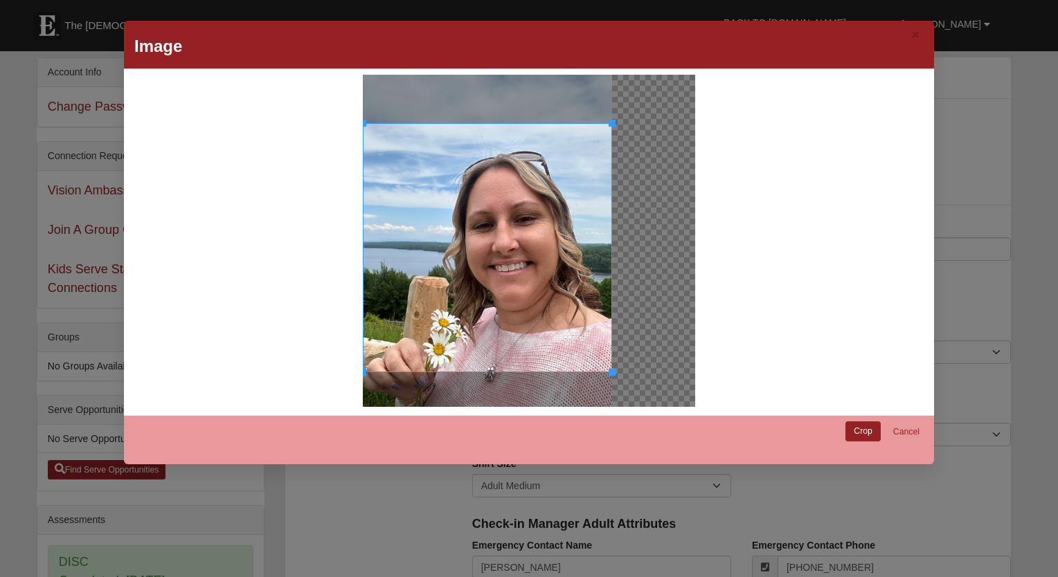
drag, startPoint x: 418, startPoint y: 188, endPoint x: 458, endPoint y: 237, distance: 62.5
click at [458, 237] on div at bounding box center [487, 247] width 249 height 249
click at [862, 433] on link "Crop" at bounding box center [862, 432] width 35 height 20
